Goal: Task Accomplishment & Management: Manage account settings

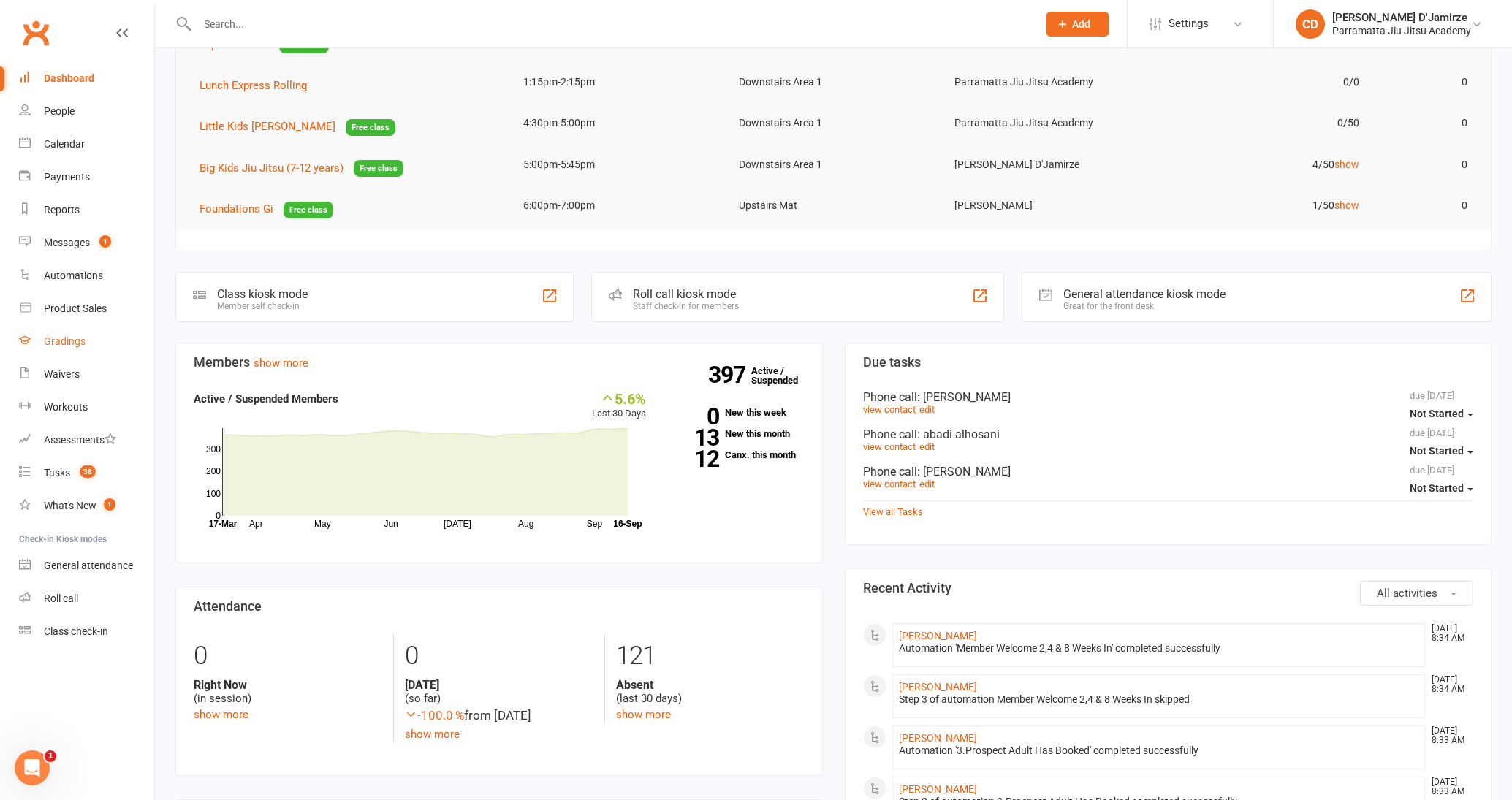
click at [86, 332] on link "Gradings" at bounding box center [86, 341] width 135 height 33
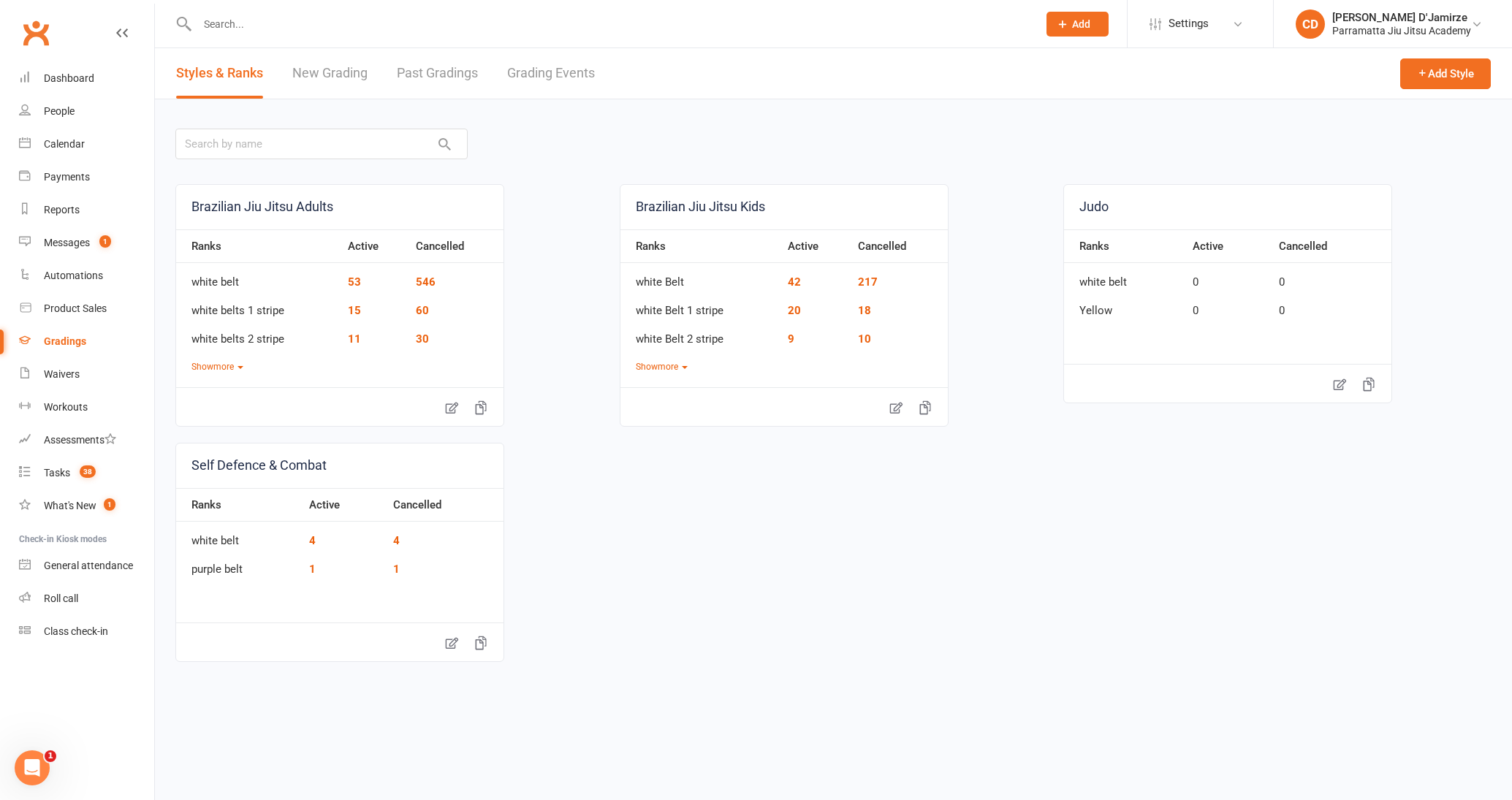
click at [521, 67] on link "Grading Events" at bounding box center [550, 73] width 87 height 51
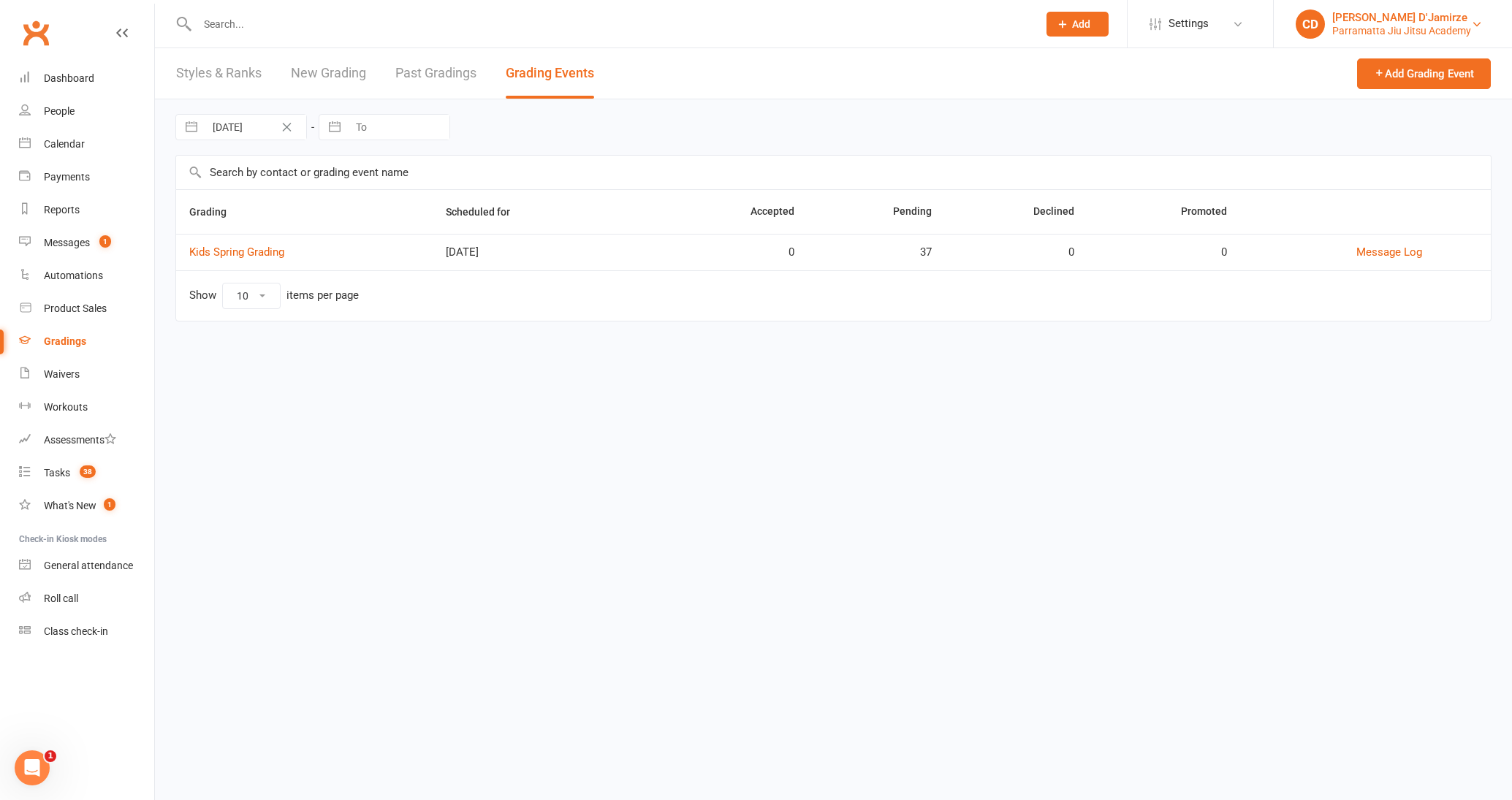
click at [1434, 29] on div "Parramatta Jiu Jitsu Academy" at bounding box center [1401, 31] width 139 height 13
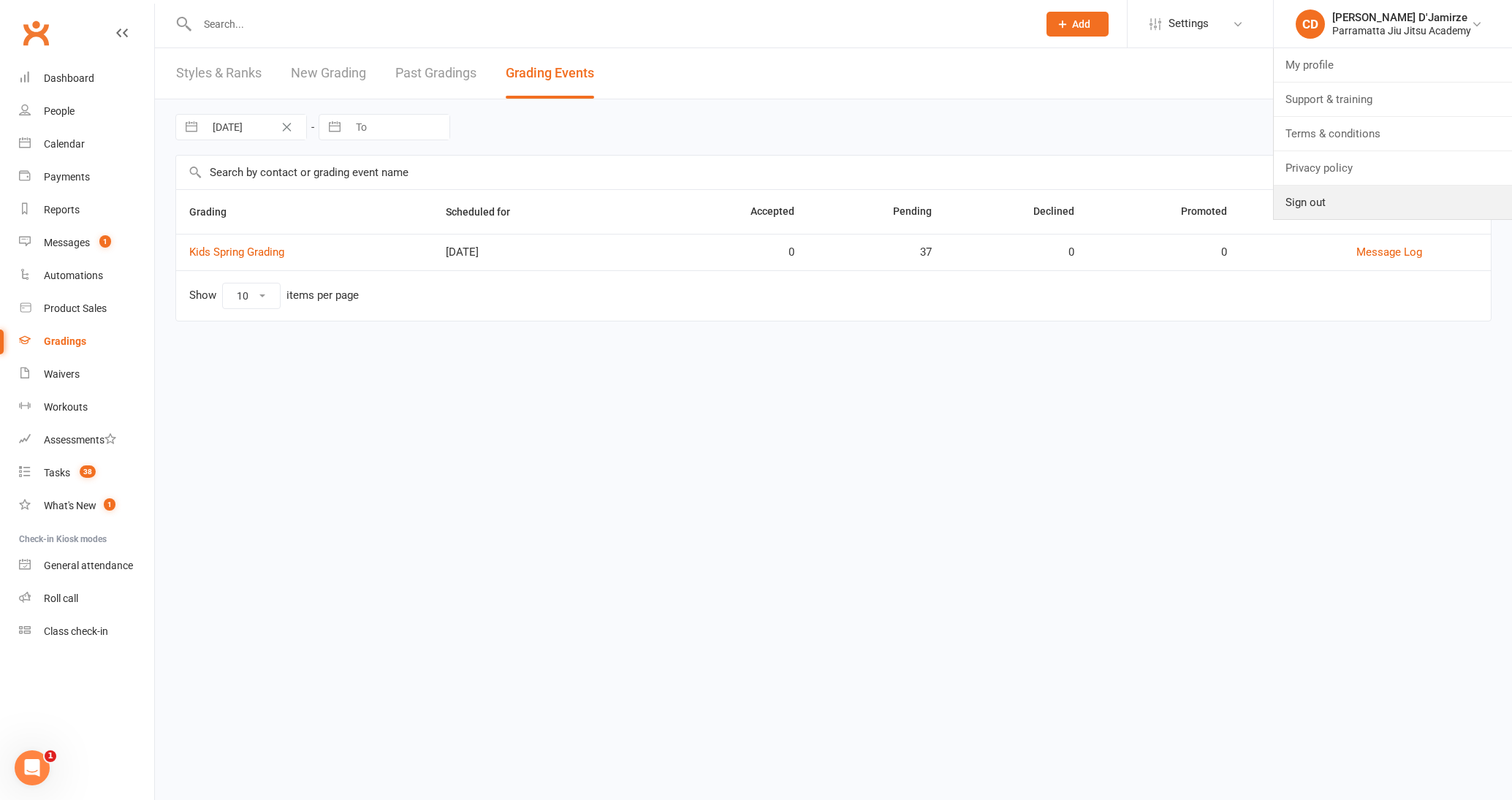
click at [1379, 197] on link "Sign out" at bounding box center [1393, 202] width 238 height 33
